Goal: Submit feedback/report problem: Submit feedback/report problem

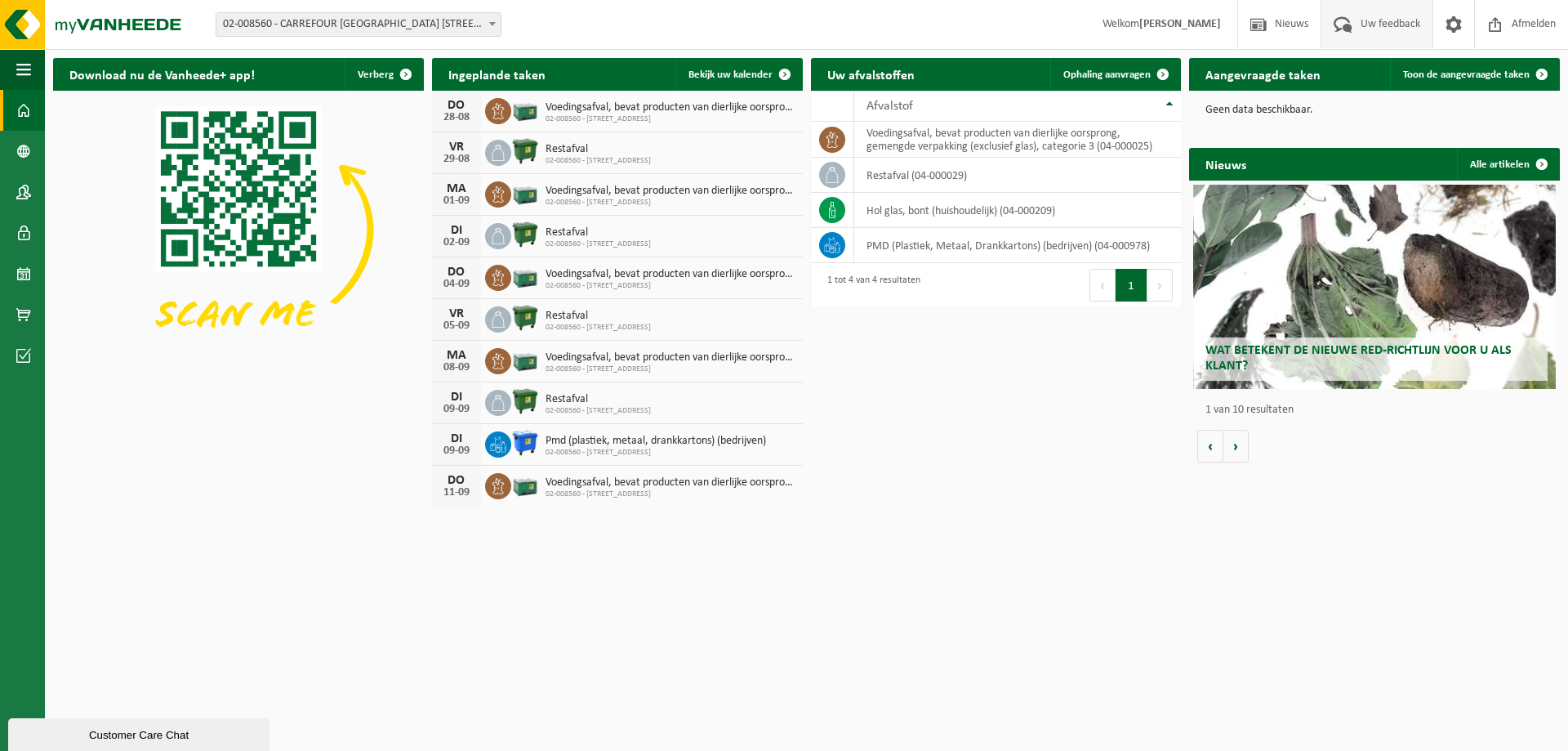
click at [1392, 32] on span "Uw feedback" at bounding box center [1390, 24] width 68 height 48
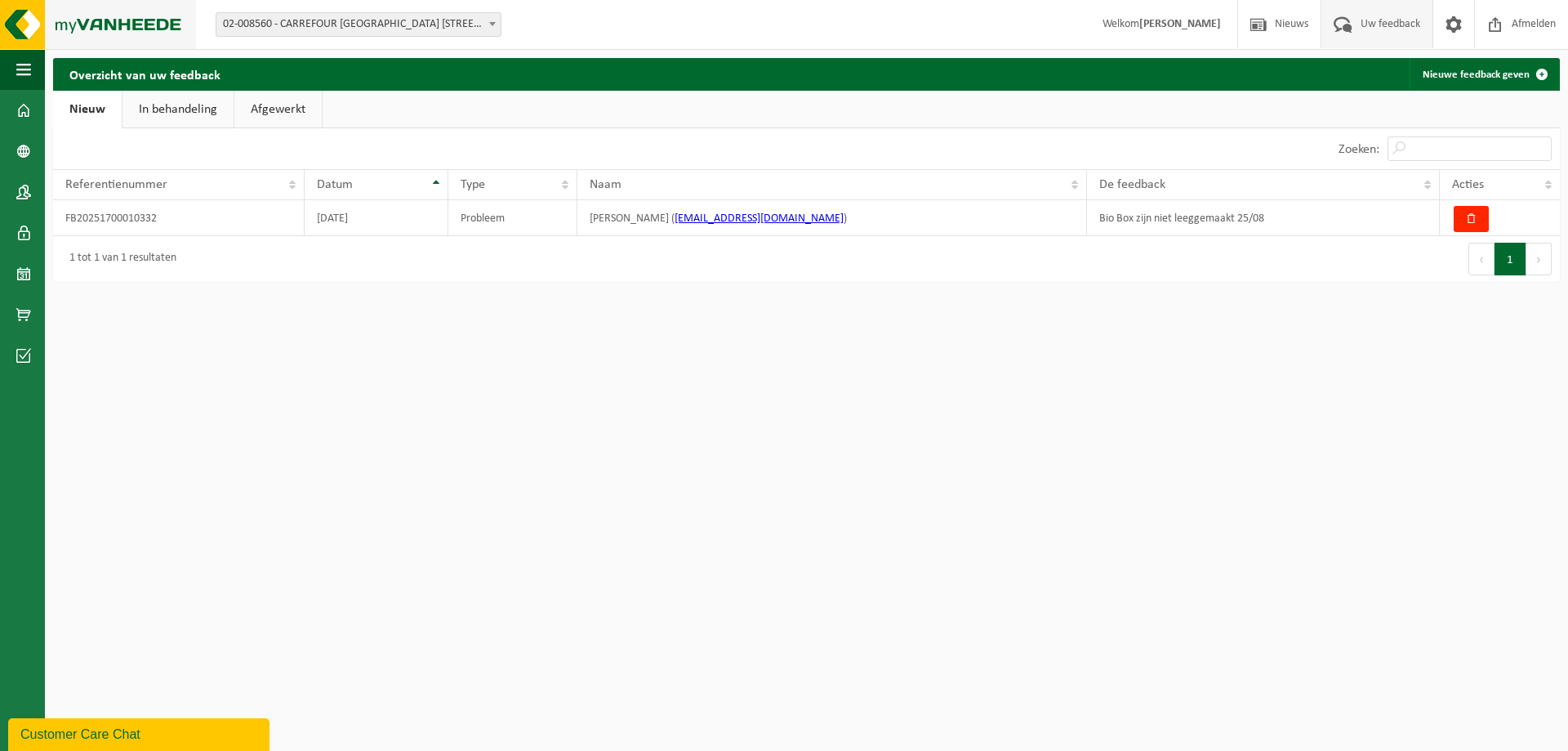
click at [93, 38] on img at bounding box center [98, 25] width 196 height 49
